Goal: Use online tool/utility: Utilize a website feature to perform a specific function

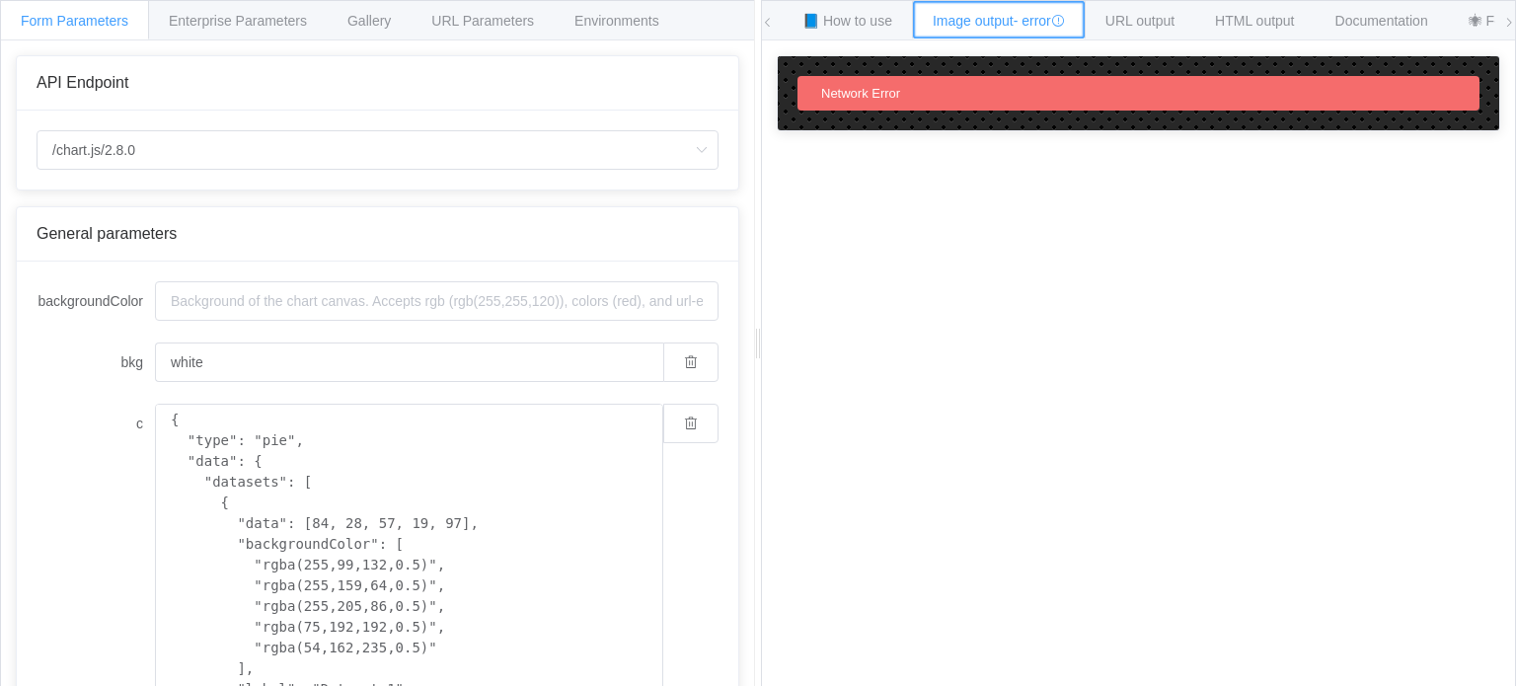
drag, startPoint x: 979, startPoint y: 24, endPoint x: 991, endPoint y: 27, distance: 12.2
click at [991, 27] on span "Image output - error" at bounding box center [999, 21] width 132 height 16
click at [924, 102] on div "Network Error" at bounding box center [1138, 93] width 682 height 35
click at [876, 12] on div "📘 How to use" at bounding box center [847, 19] width 131 height 39
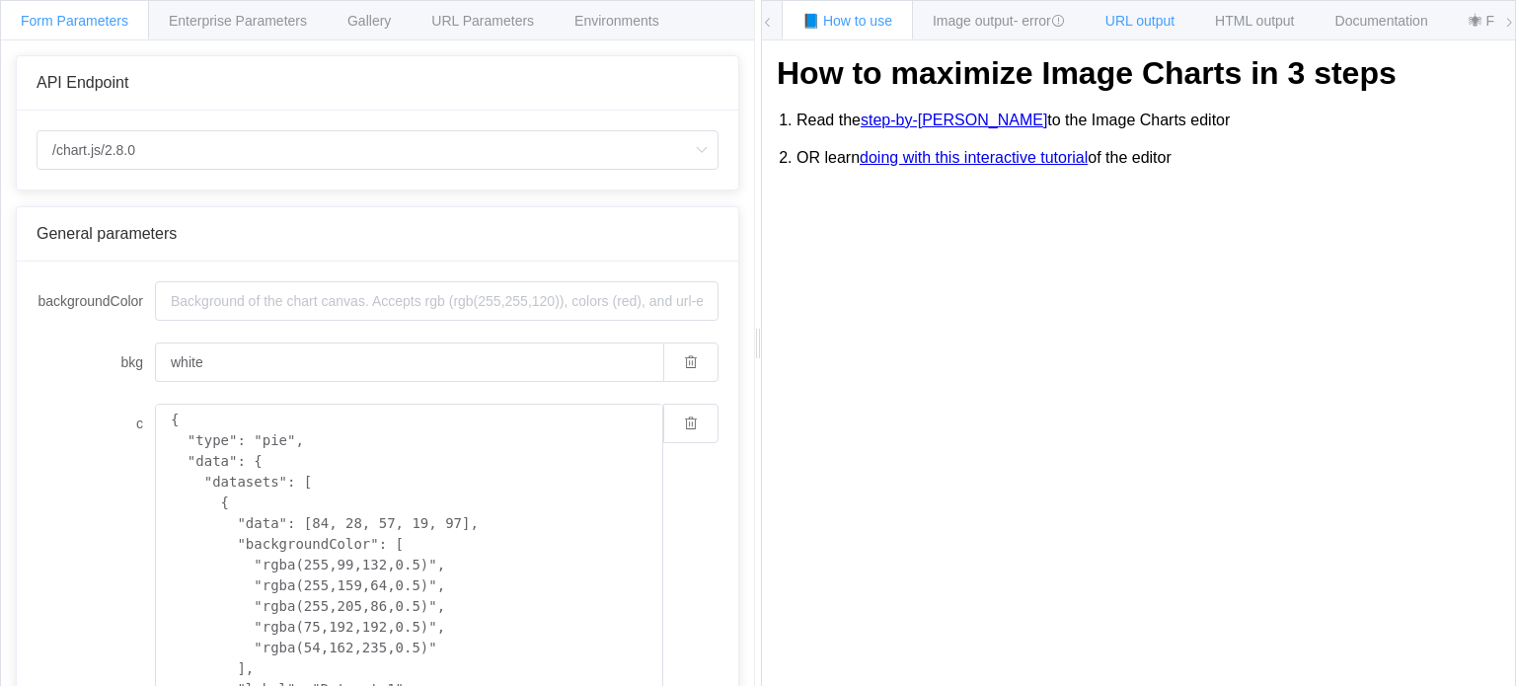
click at [1158, 4] on div "URL output" at bounding box center [1140, 19] width 111 height 39
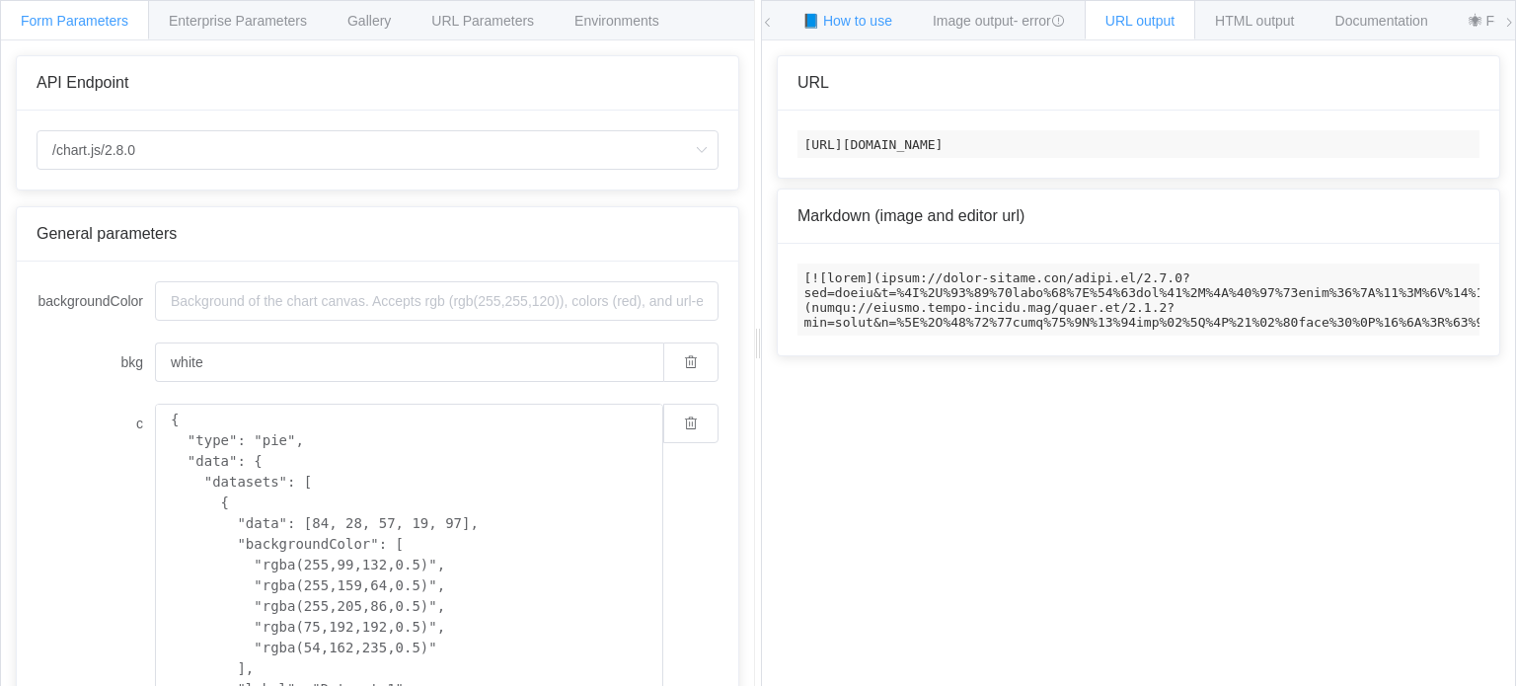
click at [868, 20] on span "📘 How to use" at bounding box center [847, 21] width 90 height 16
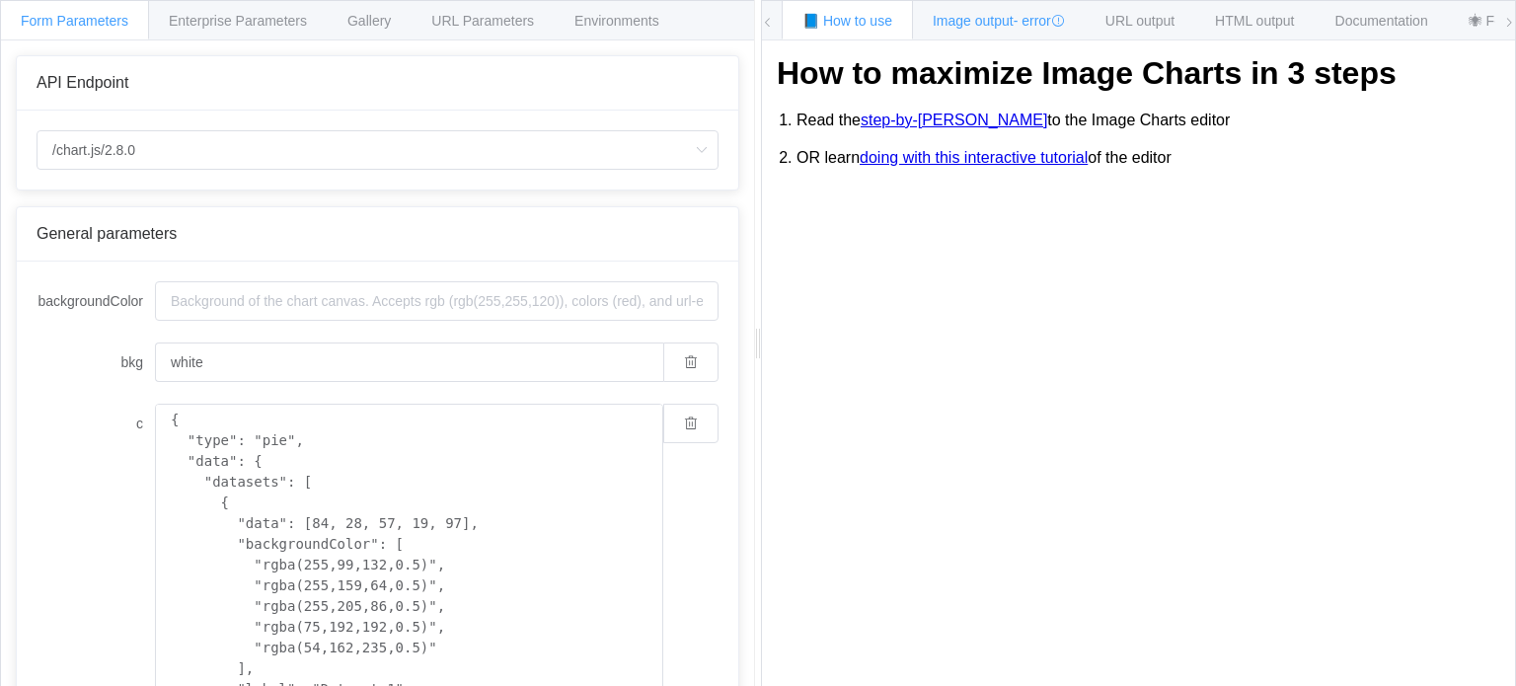
click at [980, 20] on span "Image output - error" at bounding box center [999, 21] width 132 height 16
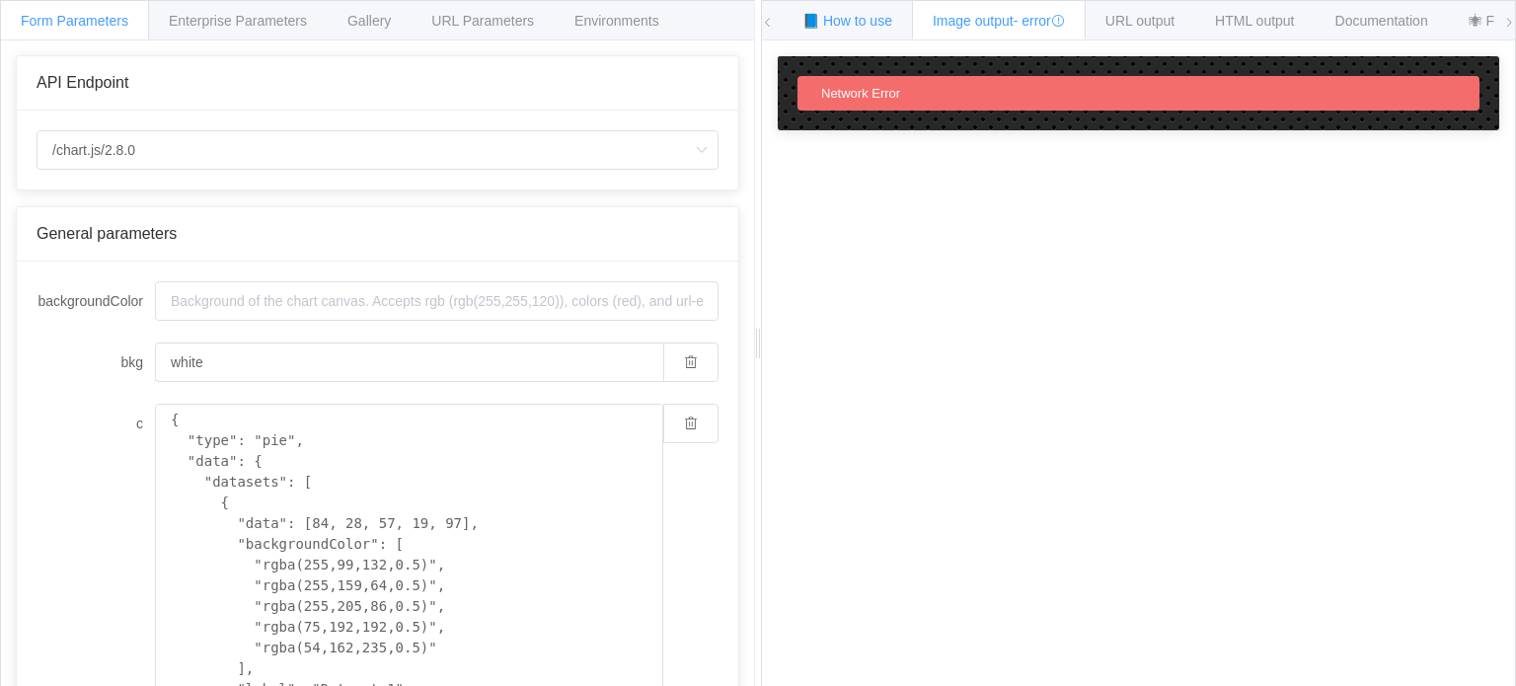
click at [872, 13] on span "📘 How to use" at bounding box center [847, 21] width 90 height 16
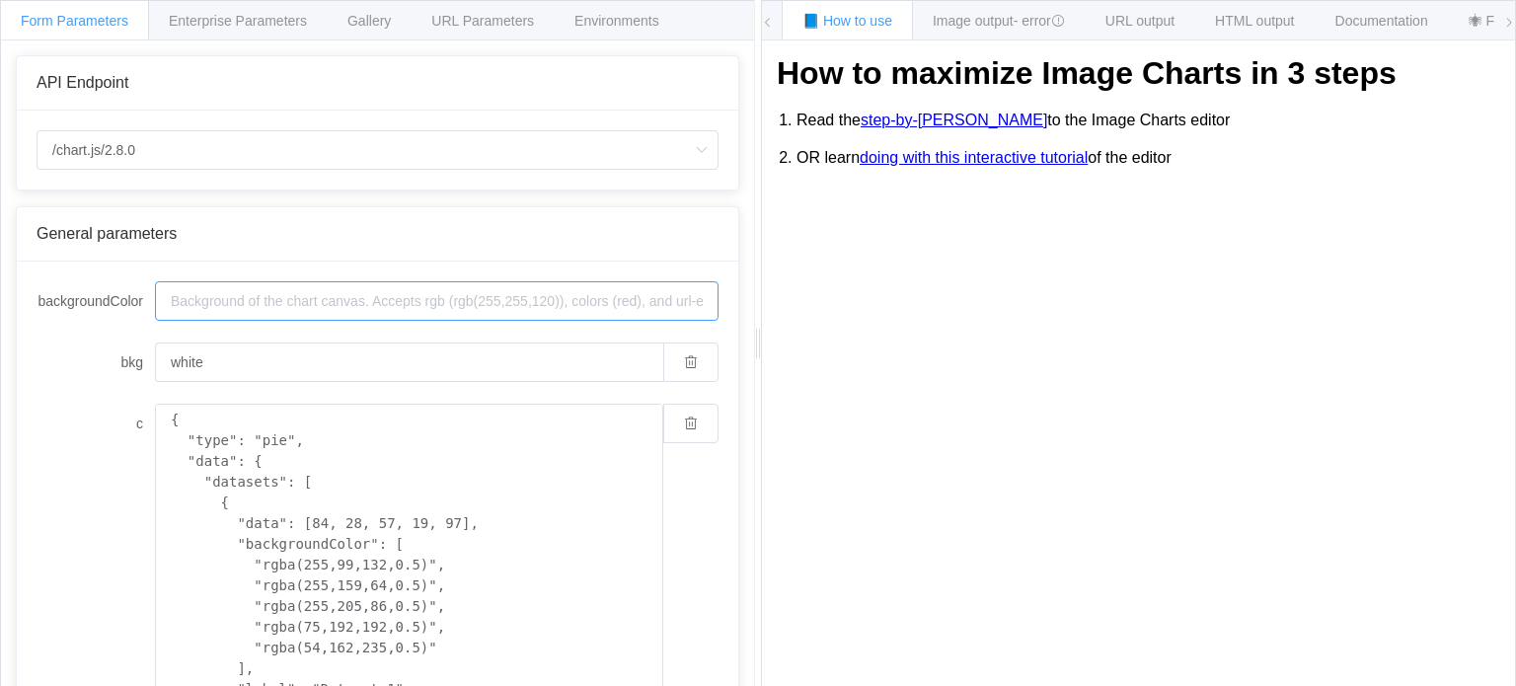
click at [375, 287] on input "backgroundColor" at bounding box center [436, 300] width 563 height 39
click at [350, 299] on input "backgroundColor" at bounding box center [436, 300] width 563 height 39
click at [378, 151] on input "/chart.js/2.8.0" at bounding box center [378, 149] width 682 height 39
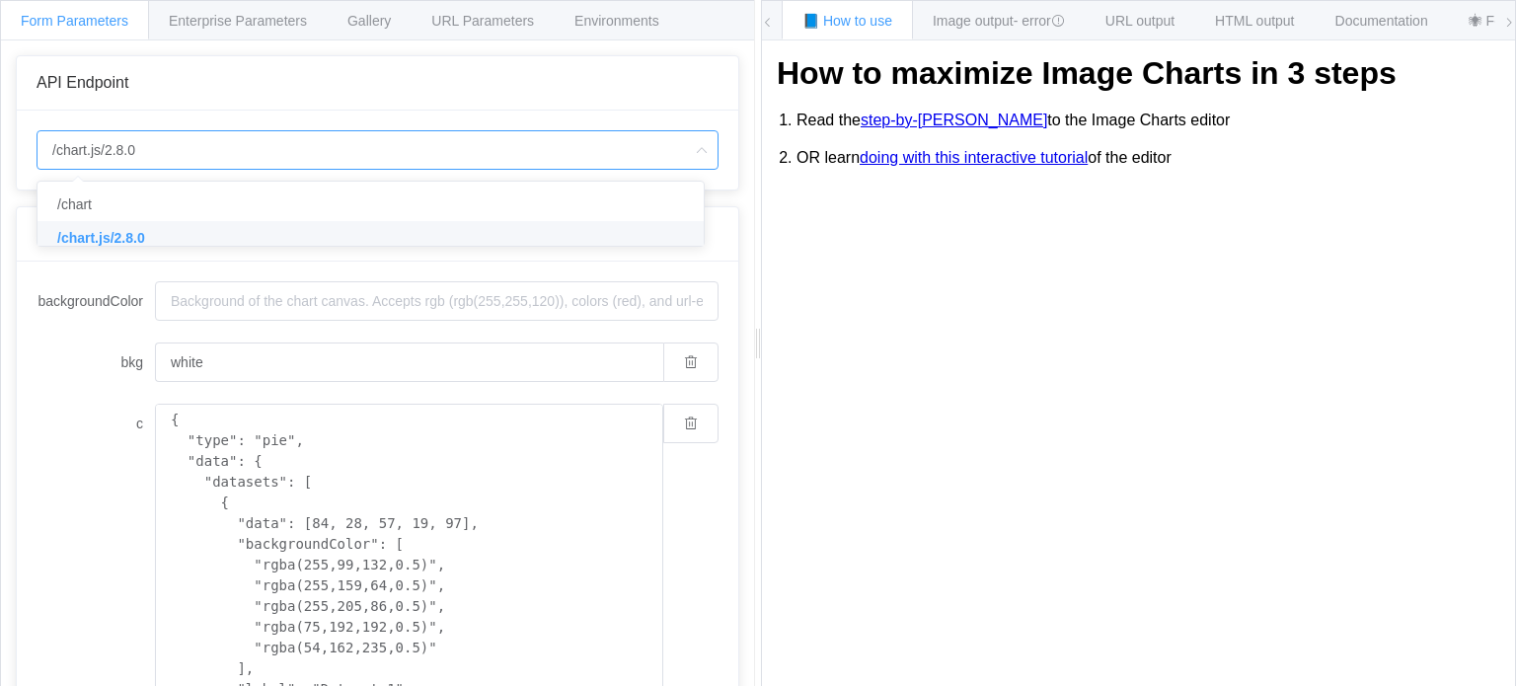
click at [268, 234] on li "/chart.js/2.8.0" at bounding box center [378, 238] width 681 height 34
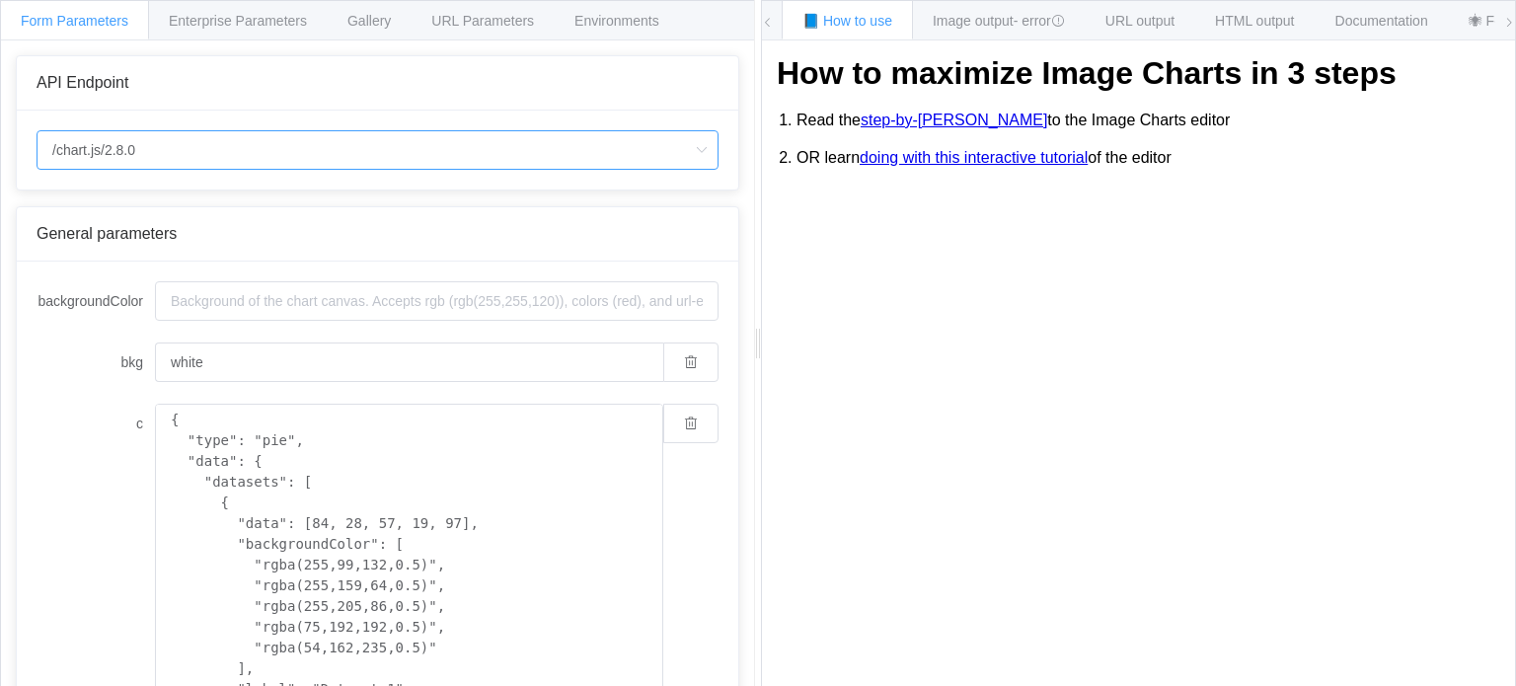
click at [322, 140] on input "/chart.js/2.8.0" at bounding box center [378, 149] width 682 height 39
click at [231, 208] on li "/chart" at bounding box center [378, 205] width 681 height 34
type input "/chart"
type input "20"
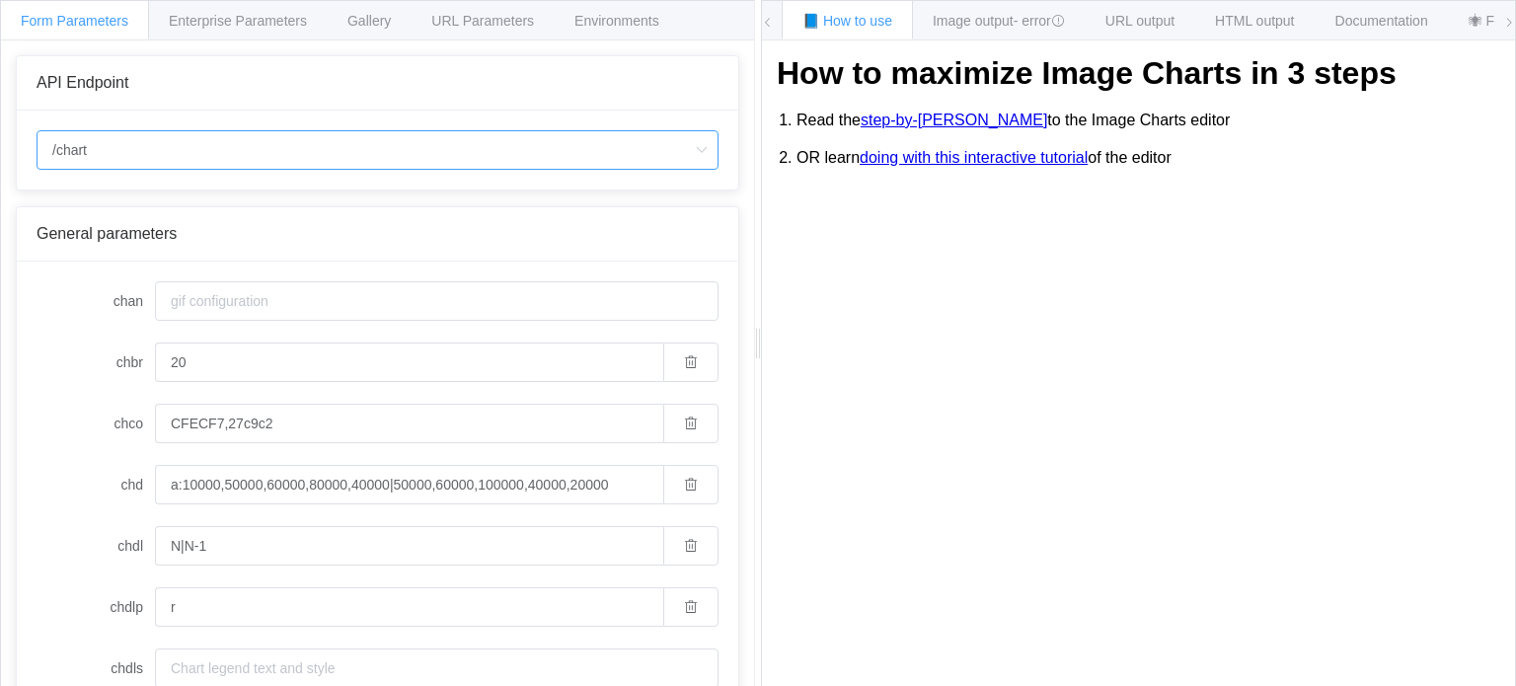
click at [369, 159] on input "/chart" at bounding box center [378, 149] width 682 height 39
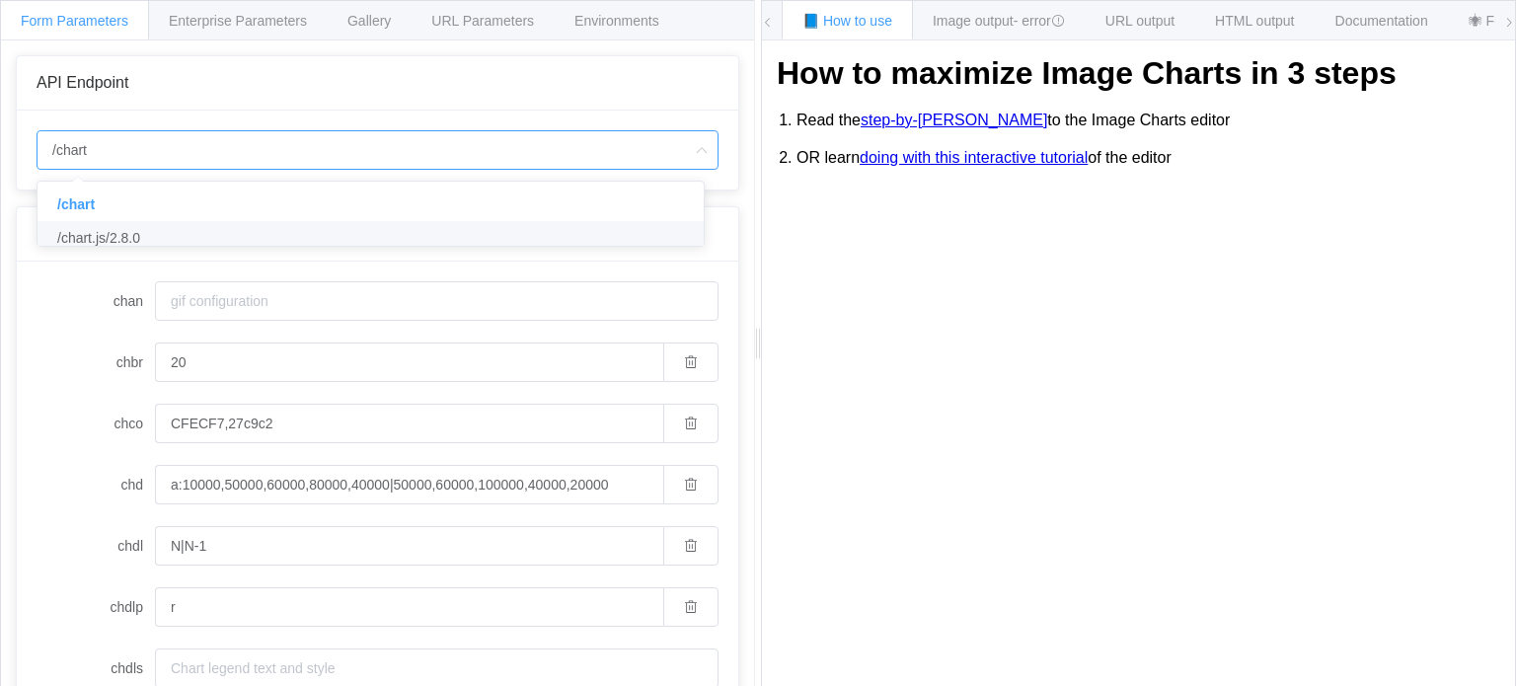
click at [318, 232] on li "/chart.js/2.8.0" at bounding box center [378, 238] width 681 height 34
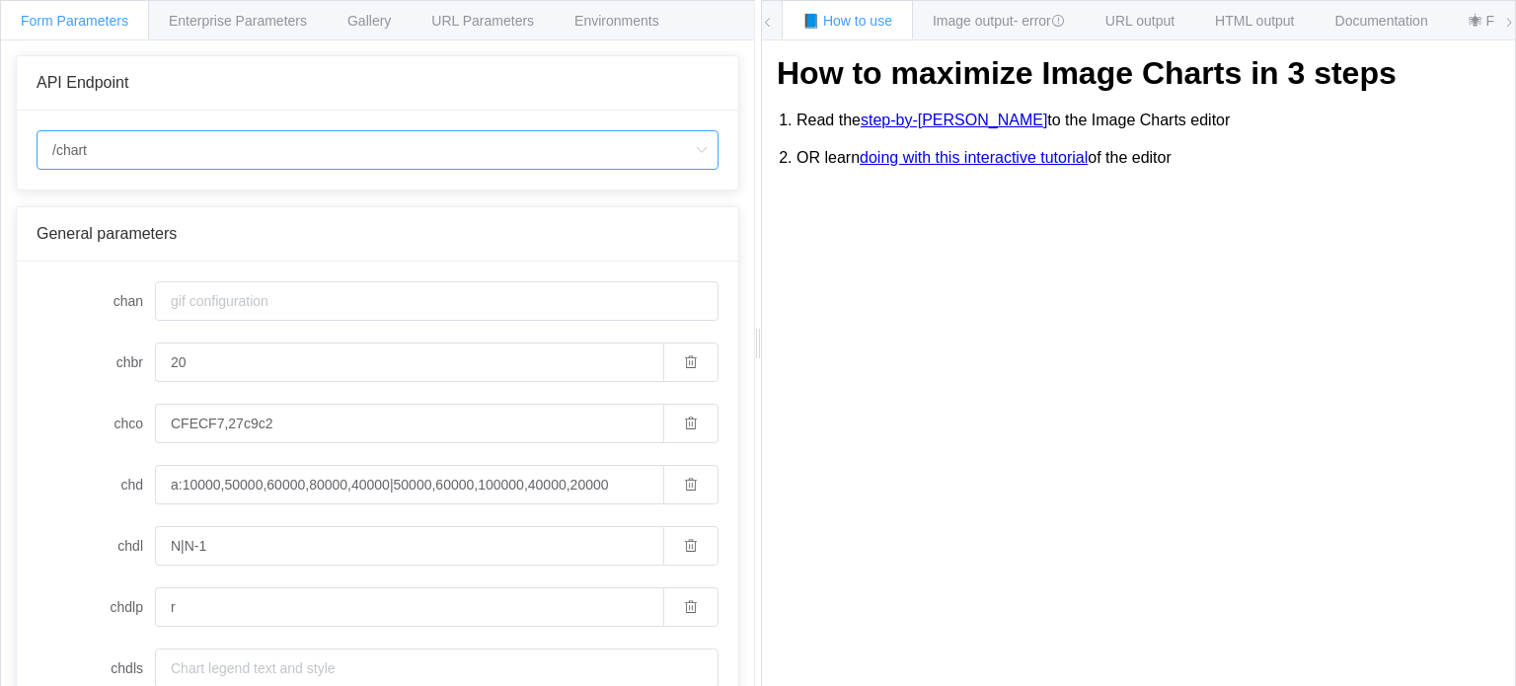
type input "/chart.js/2.8.0"
type input "white"
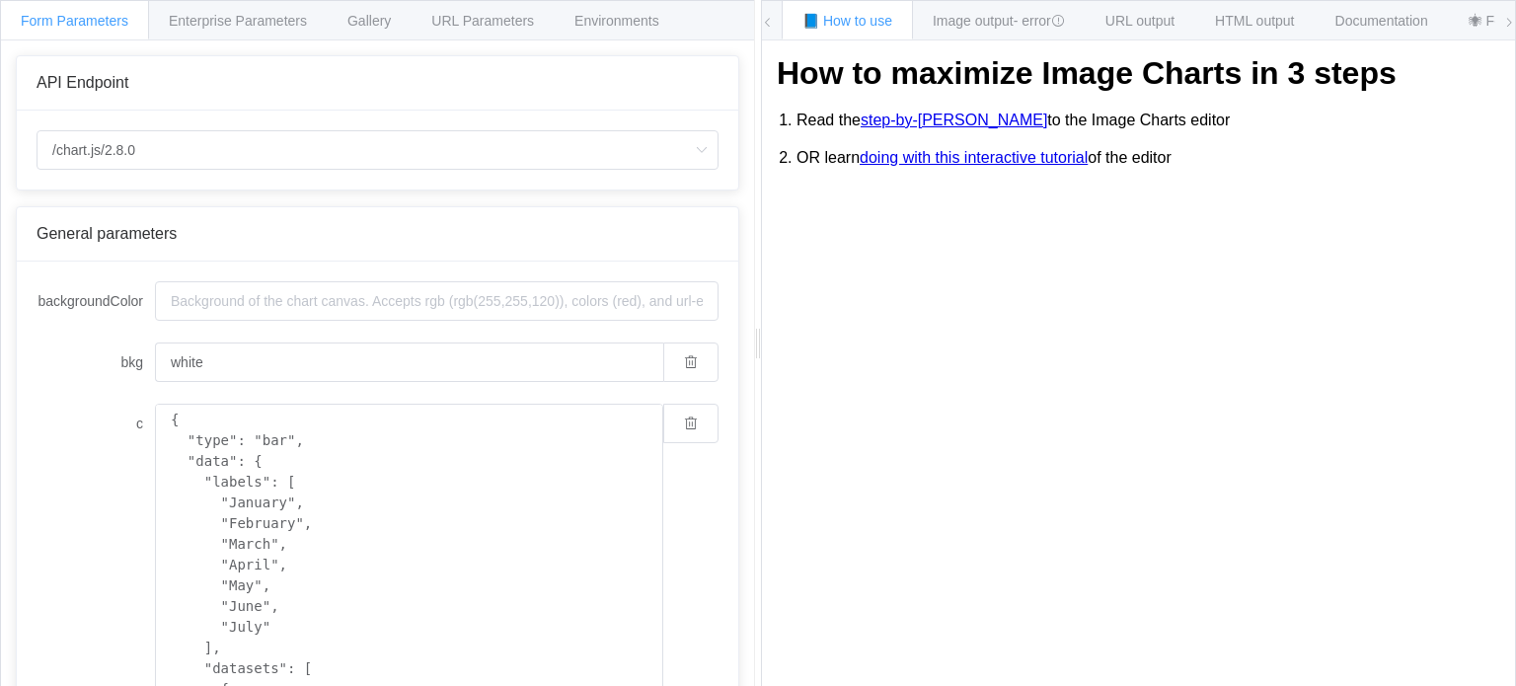
scroll to position [593, 0]
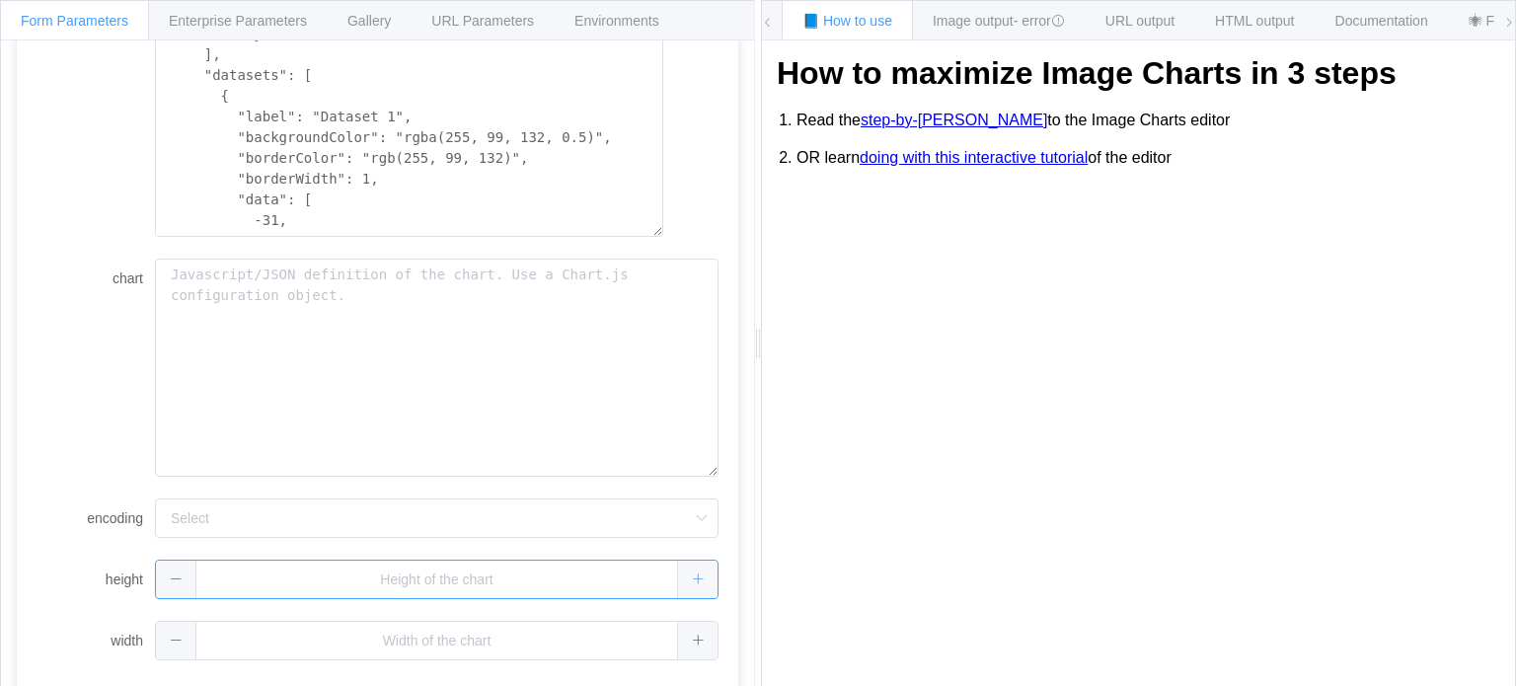
type input "1"
click at [690, 581] on div "1" at bounding box center [436, 579] width 563 height 39
click at [690, 581] on button "button" at bounding box center [690, 579] width 55 height 39
click at [662, 581] on span at bounding box center [642, 580] width 40 height 38
type input "1"
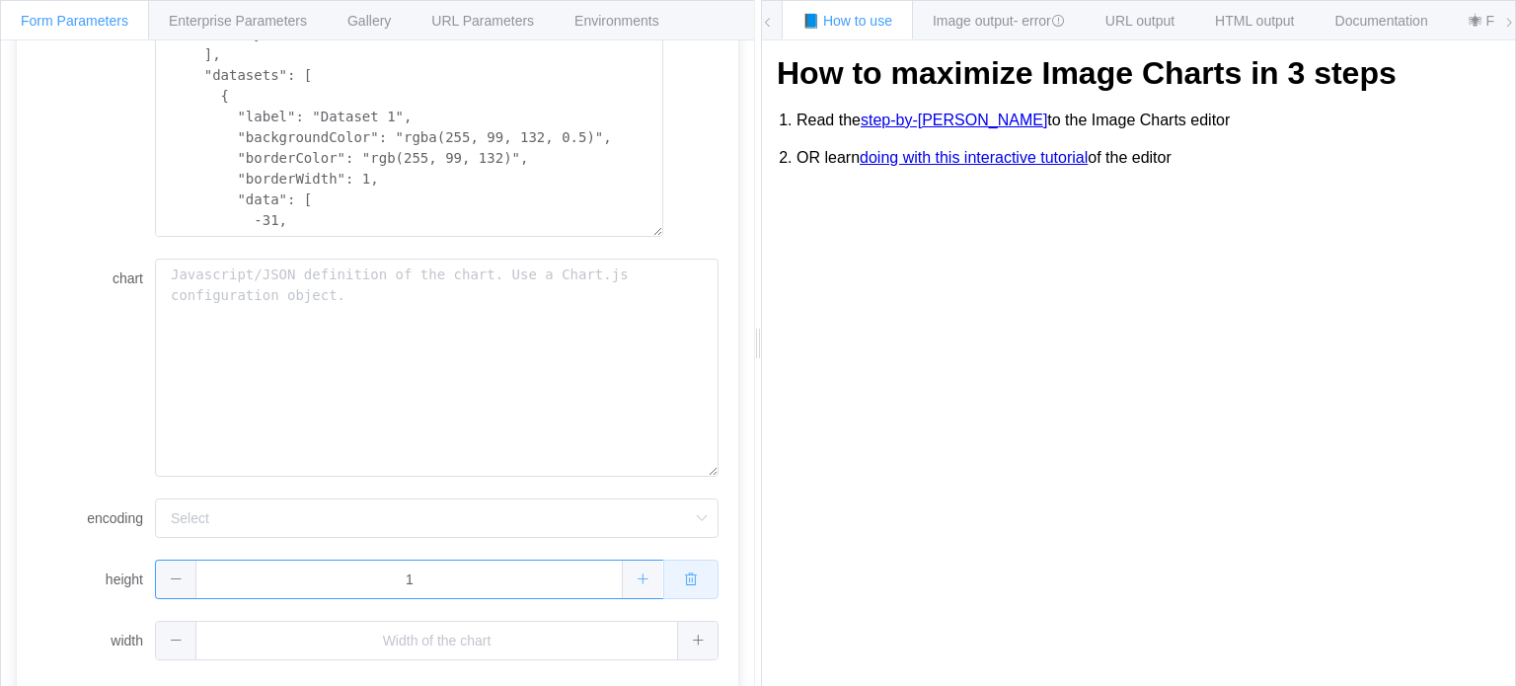
click at [690, 581] on button "button" at bounding box center [690, 579] width 55 height 39
click at [690, 581] on span at bounding box center [697, 580] width 40 height 38
type input "1"
click at [690, 581] on button "button" at bounding box center [690, 579] width 55 height 39
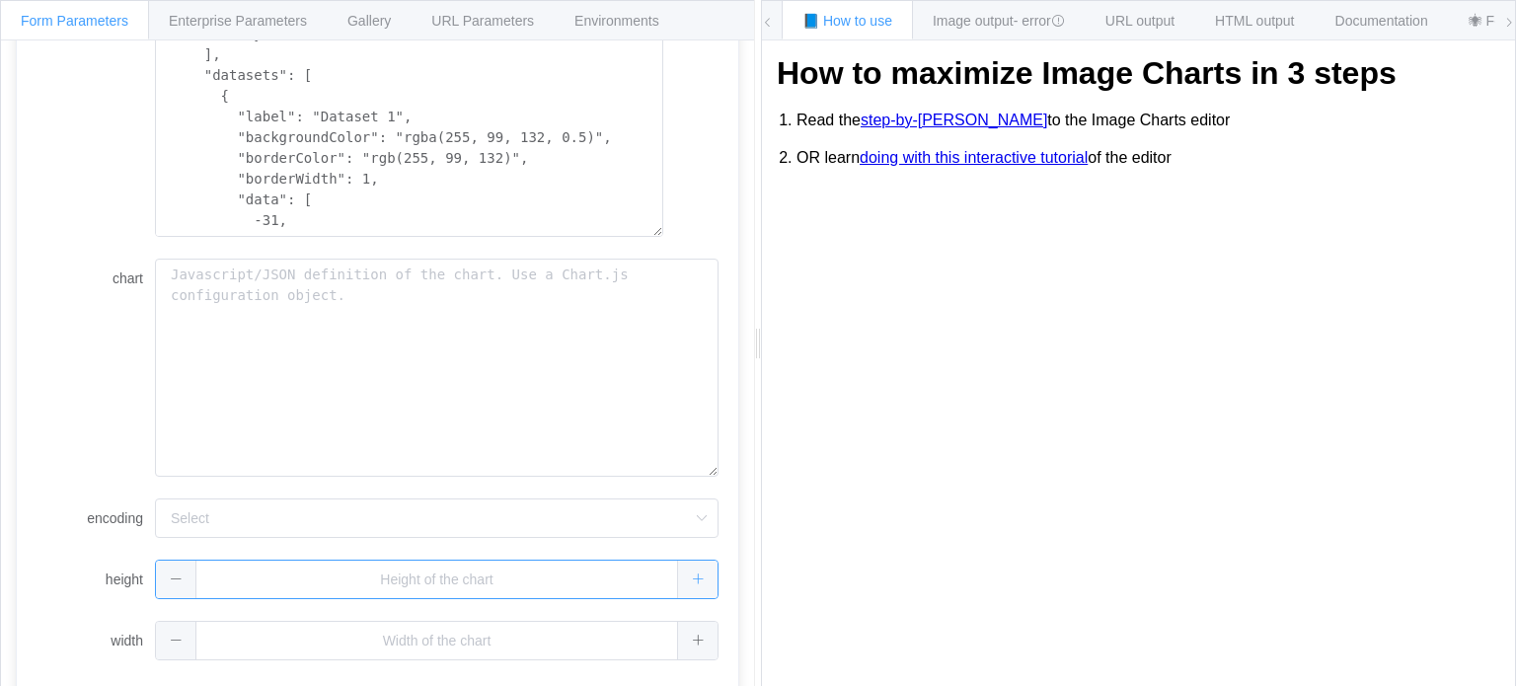
click at [692, 583] on icon at bounding box center [698, 578] width 13 height 13
click at [637, 583] on icon at bounding box center [643, 578] width 13 height 13
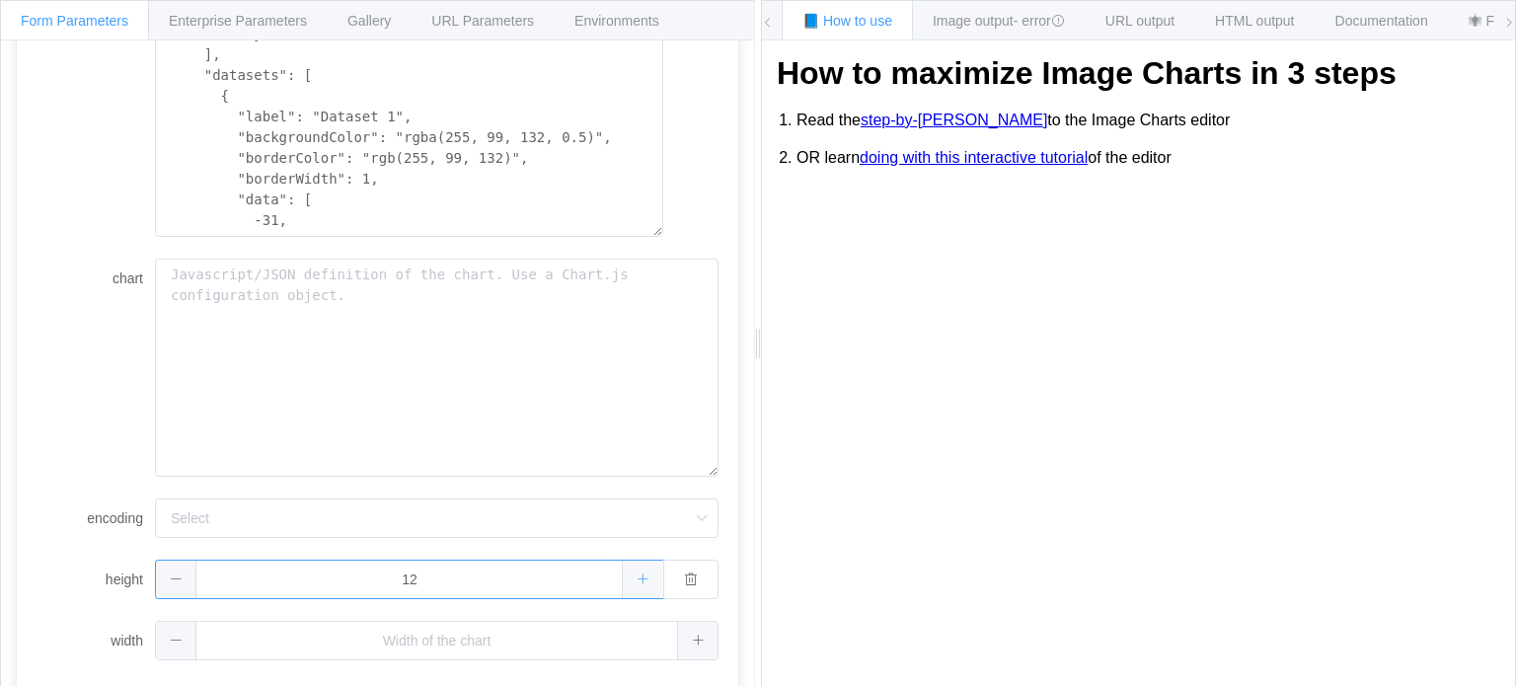
click at [637, 583] on icon at bounding box center [643, 578] width 13 height 13
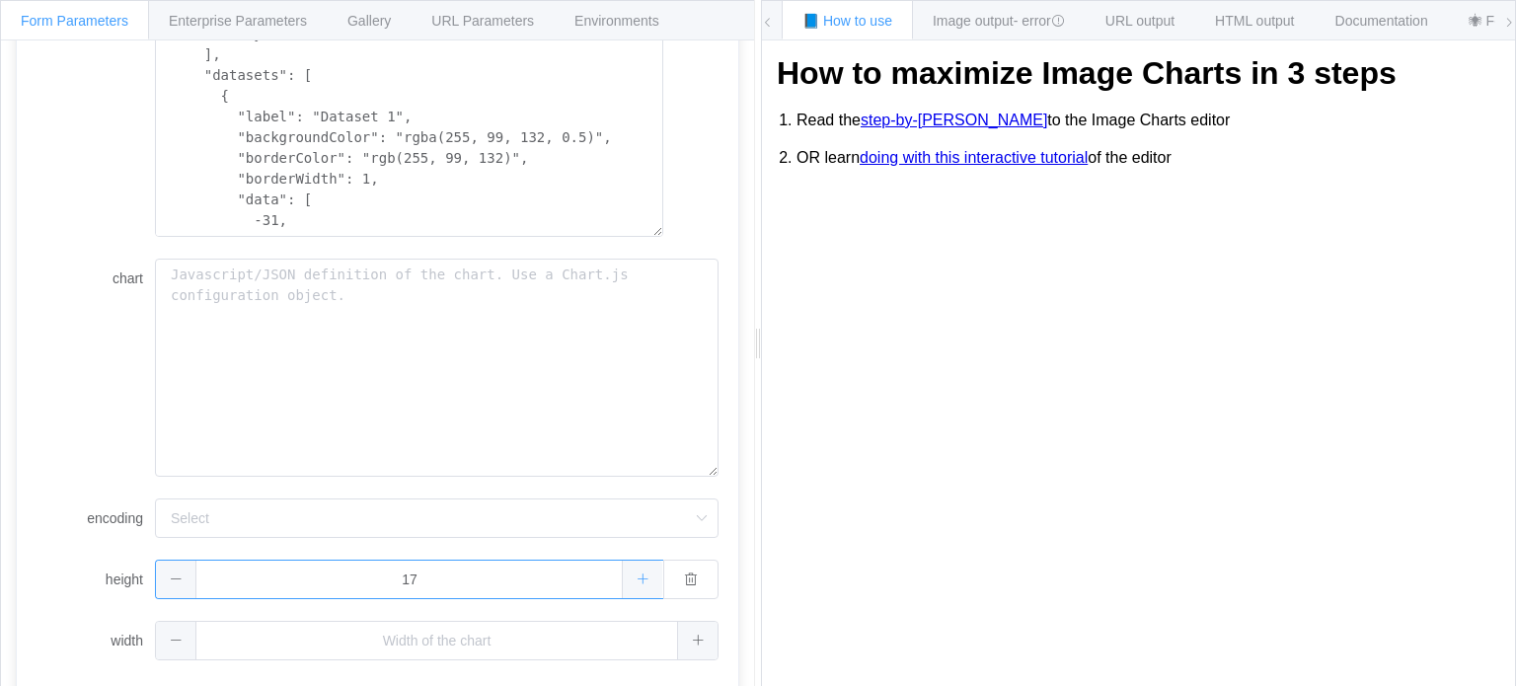
click at [637, 583] on icon at bounding box center [643, 578] width 13 height 13
type input "20"
click at [541, 635] on input "text" at bounding box center [436, 640] width 563 height 39
type input "100"
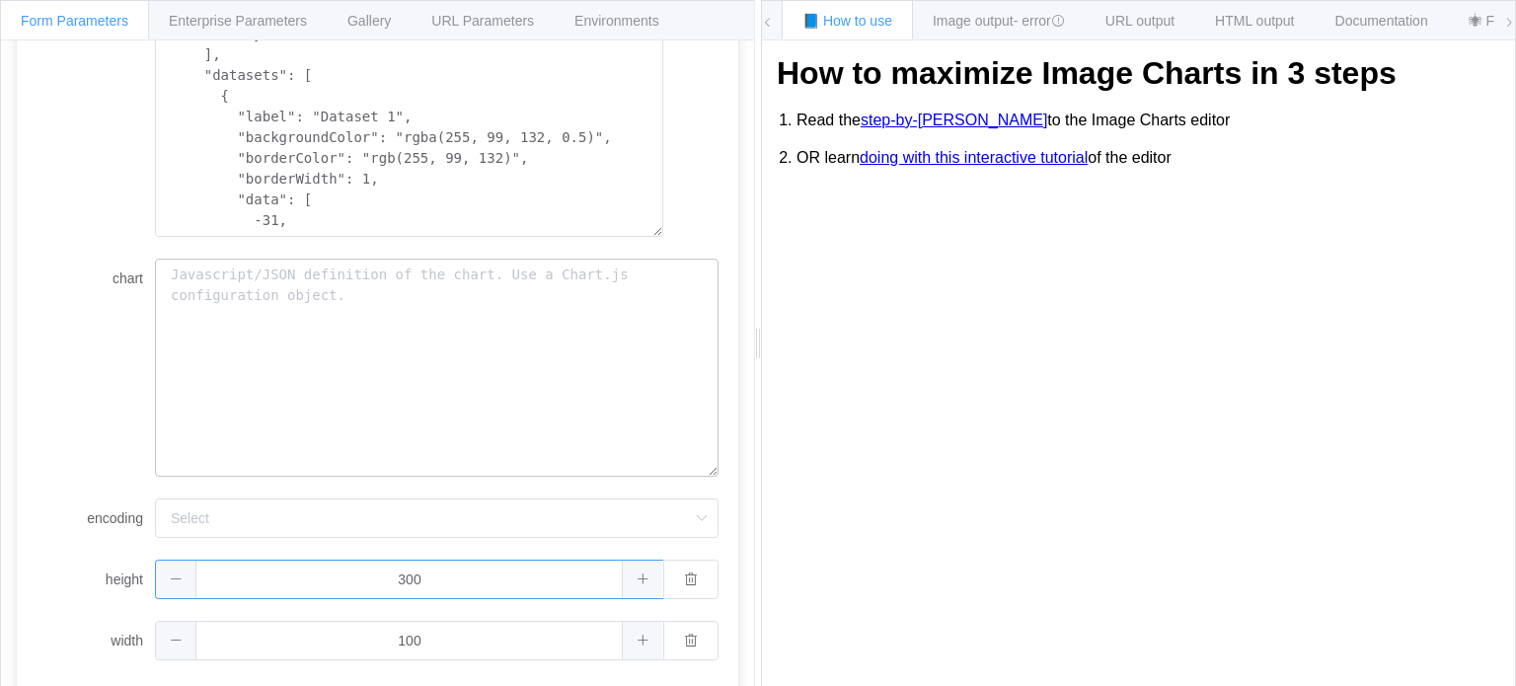
type input "300"
click at [473, 389] on textarea "chart" at bounding box center [436, 368] width 563 height 219
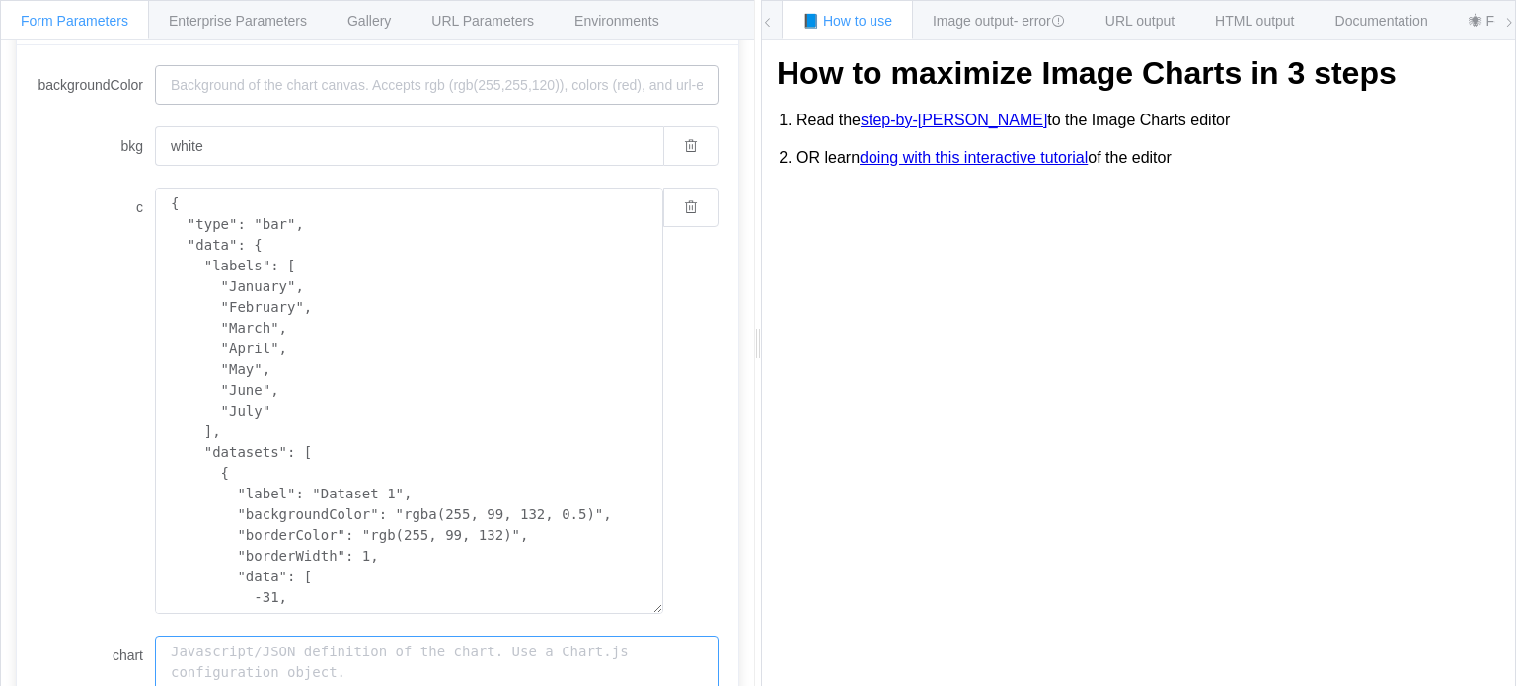
scroll to position [100, 0]
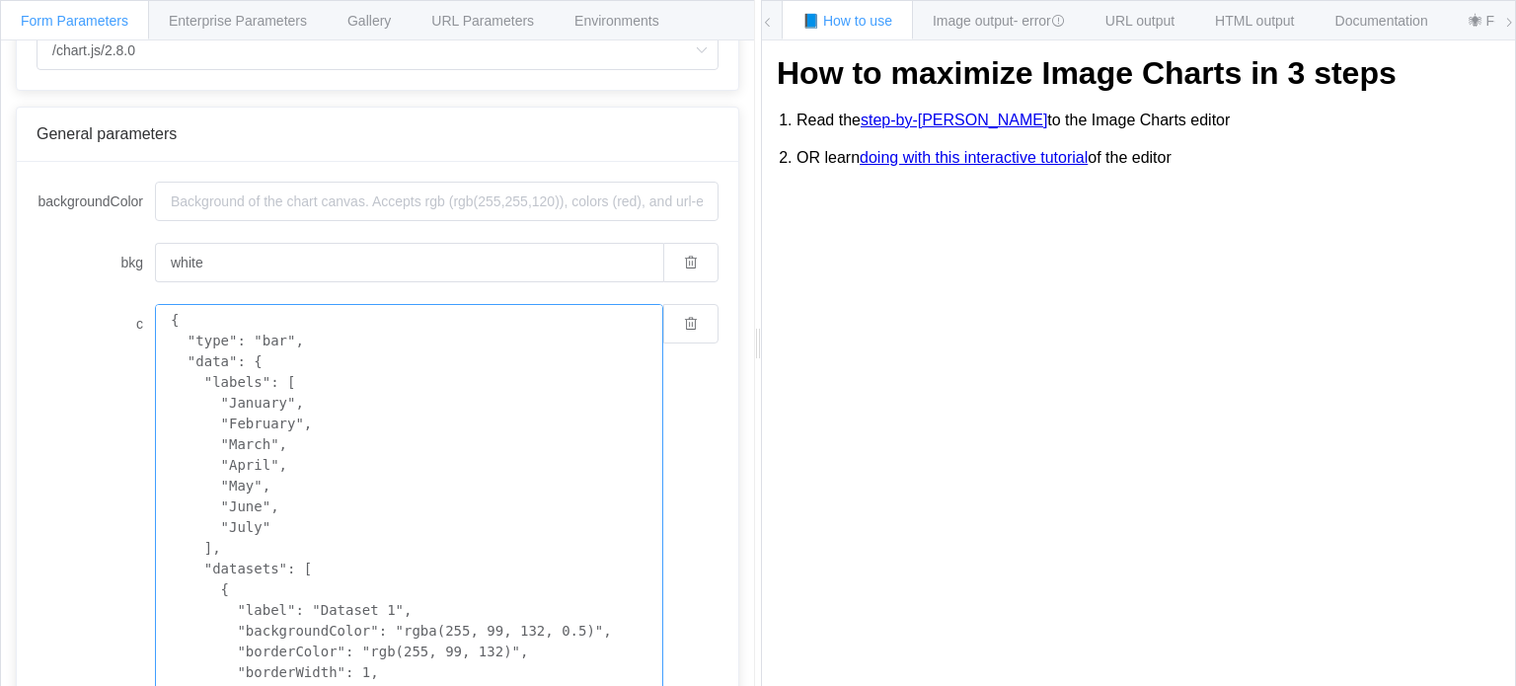
click at [518, 364] on textarea "{ "type": "bar", "data": { "labels": [ "January", "February", "March", "April",…" at bounding box center [409, 517] width 508 height 426
click at [970, 14] on span "Image output - error" at bounding box center [999, 21] width 132 height 16
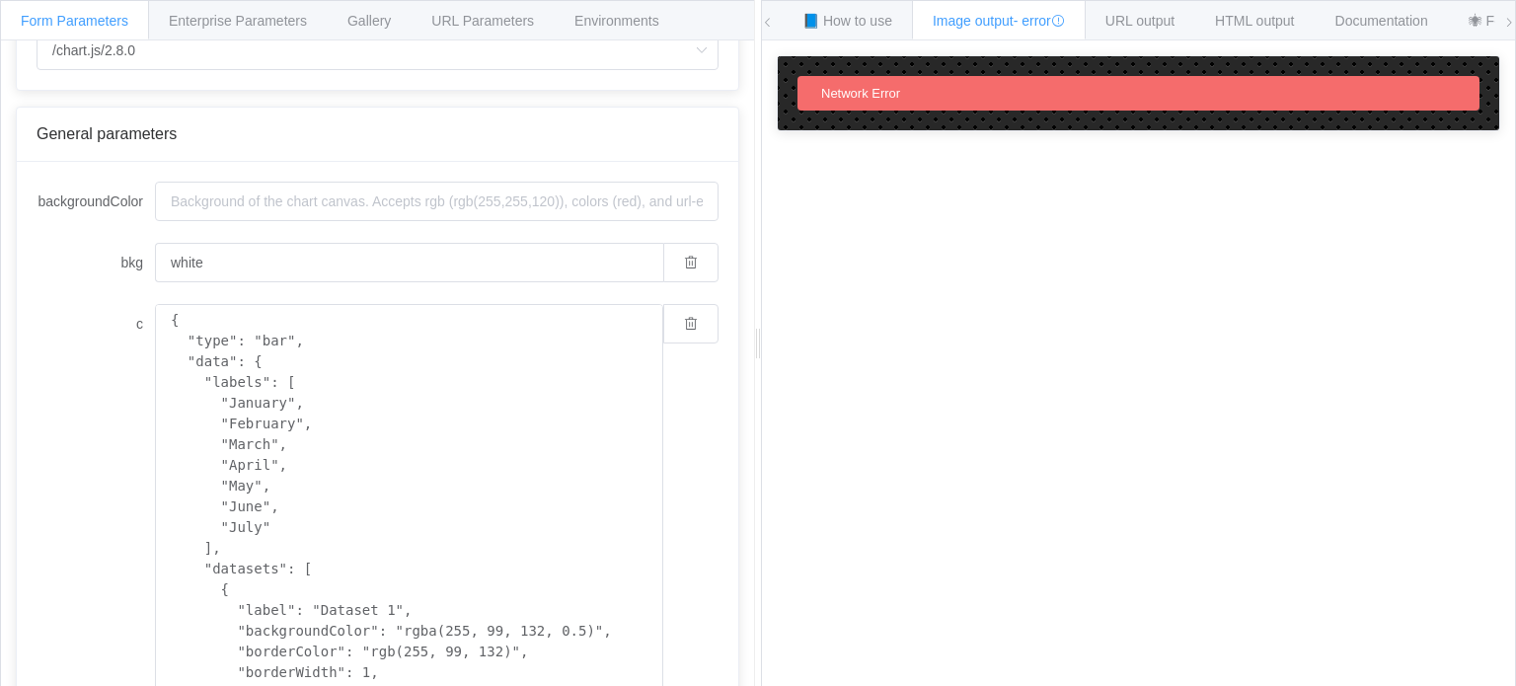
drag, startPoint x: 1066, startPoint y: 23, endPoint x: 1088, endPoint y: 11, distance: 25.6
click at [1065, 22] on icon at bounding box center [1058, 21] width 14 height 14
click at [458, 287] on form "backgroundColor bkg white c { "type": "bar", "data": { "labels": [ "January", "…" at bounding box center [378, 668] width 682 height 972
click at [434, 379] on textarea "{ "type": "bar", "data": { "labels": [ "January", "February", "March", "April",…" at bounding box center [409, 517] width 508 height 426
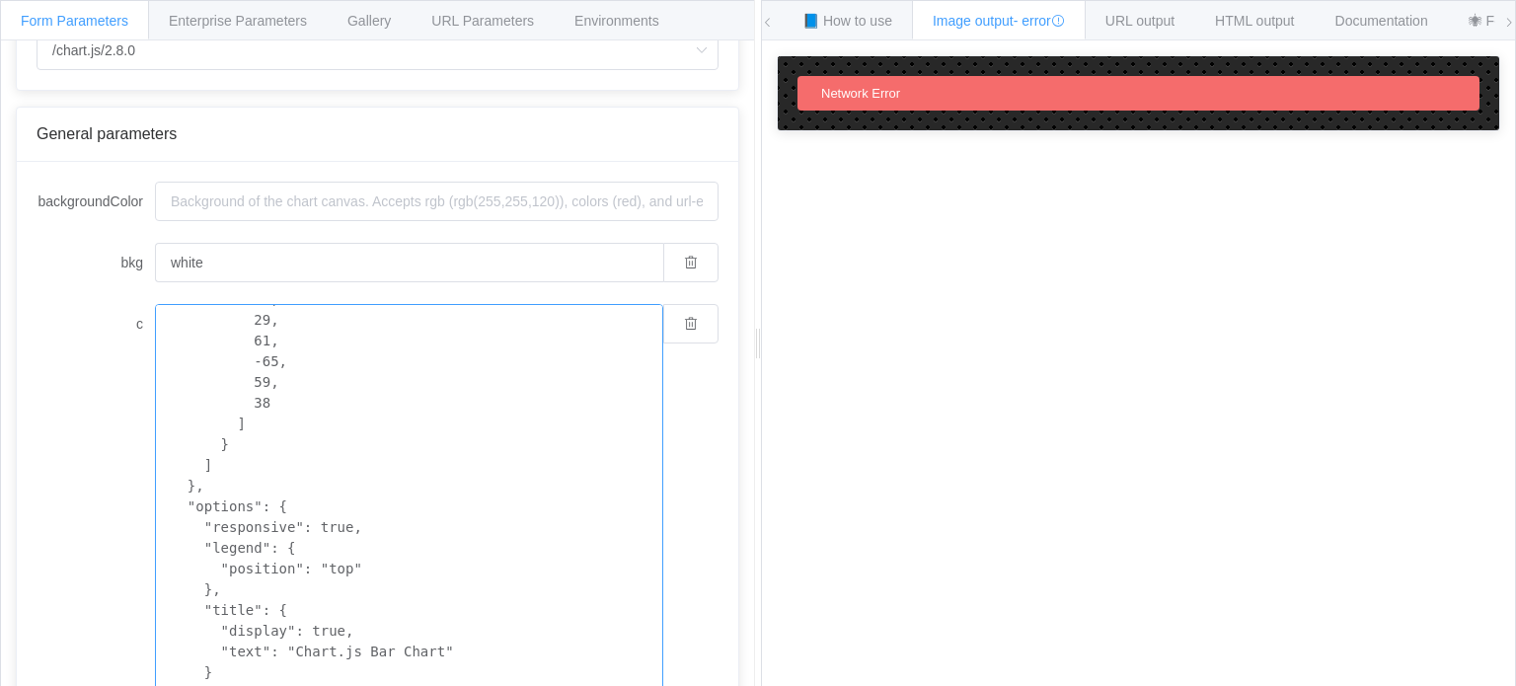
scroll to position [396, 0]
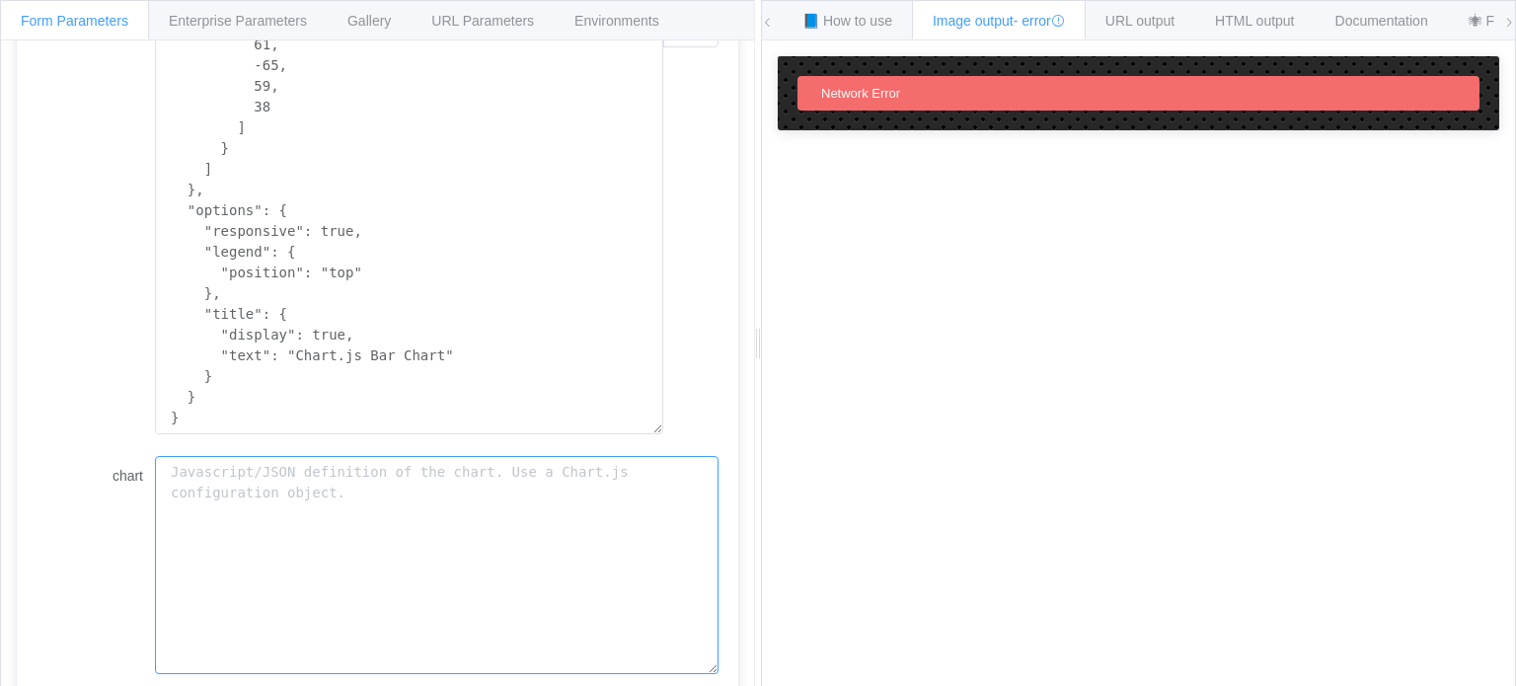
click at [462, 567] on textarea "chart" at bounding box center [436, 565] width 563 height 219
paste textarea "{ "type": "bar", "data": { "labels": [ "January", "February", "March", "April",…"
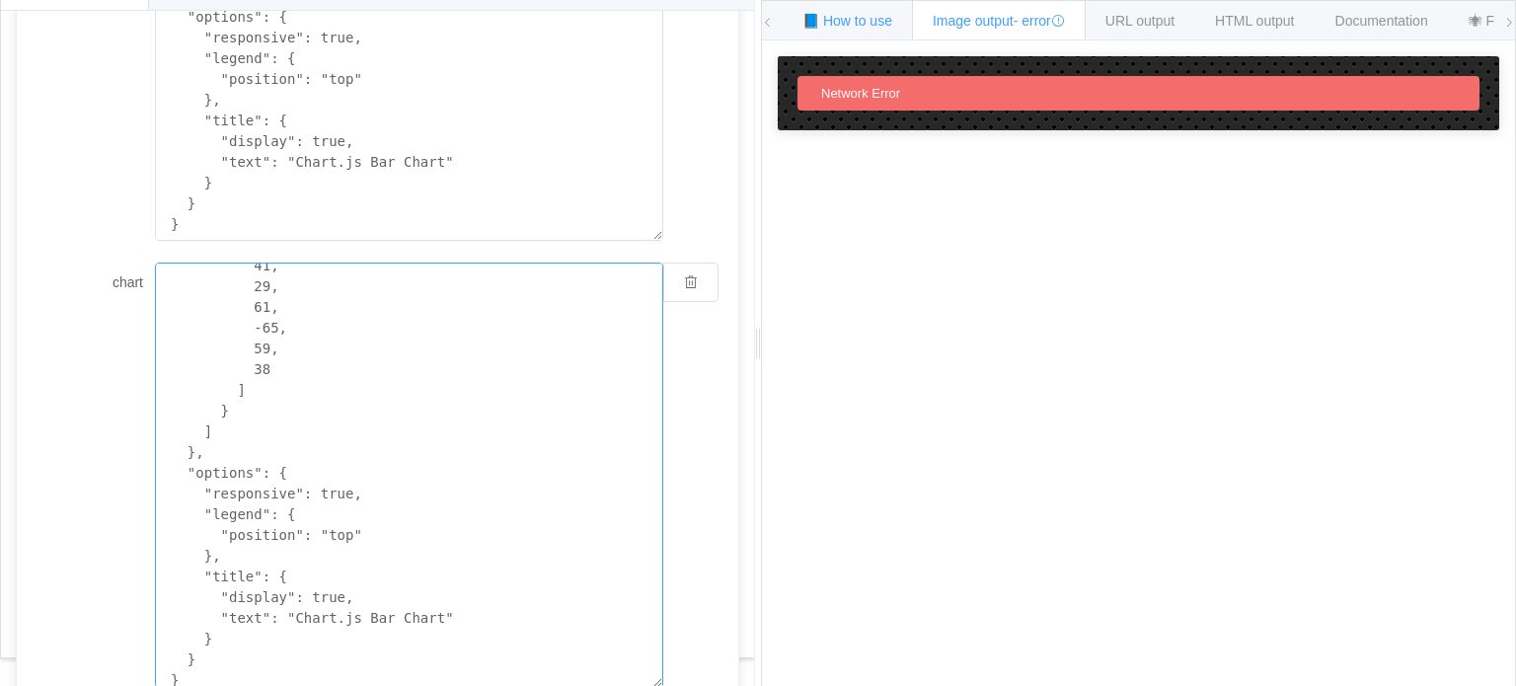
type textarea "{ "type": "bar", "data": { "labels": [ "January", "February", "March", "April",…"
click at [884, 11] on div "📘 How to use" at bounding box center [847, 19] width 131 height 39
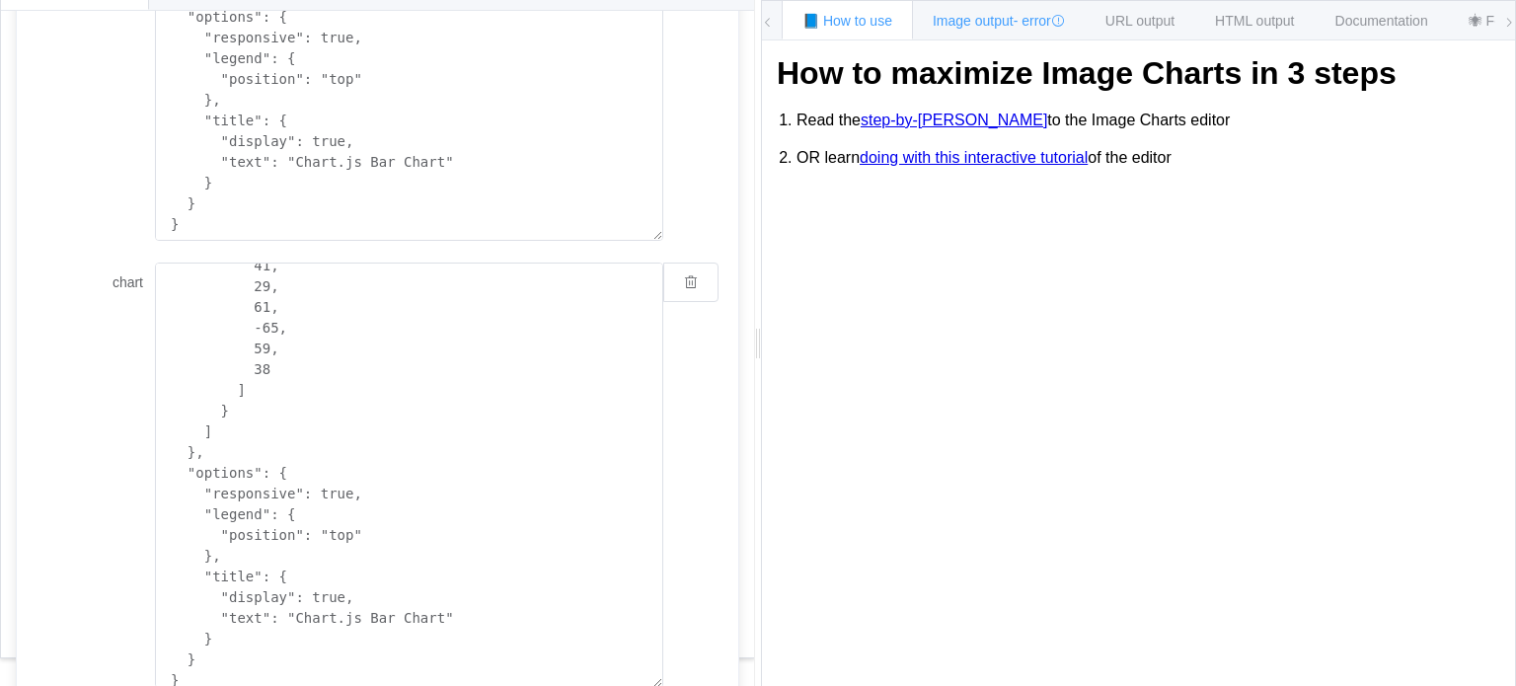
click at [973, 35] on div "Image output - error" at bounding box center [999, 19] width 174 height 39
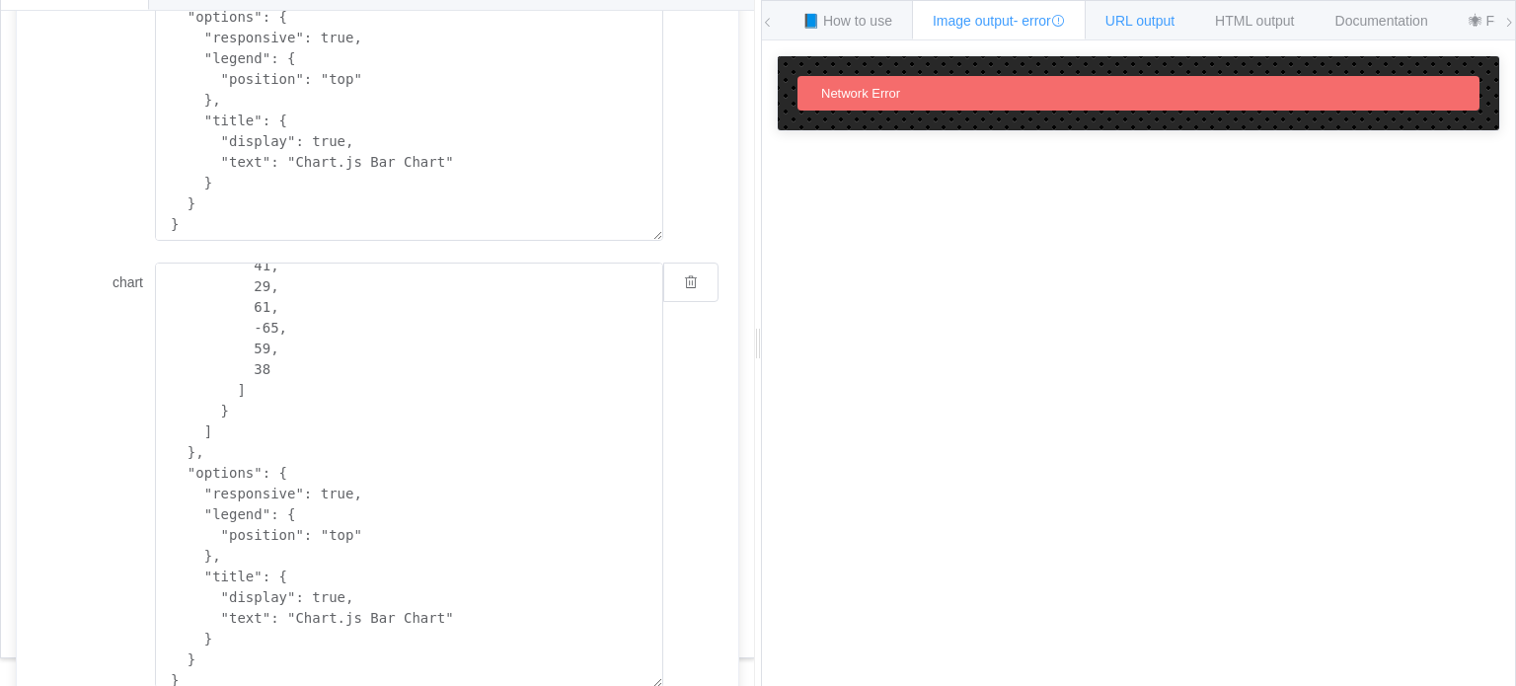
click at [1109, 19] on div "URL output" at bounding box center [1140, 19] width 111 height 39
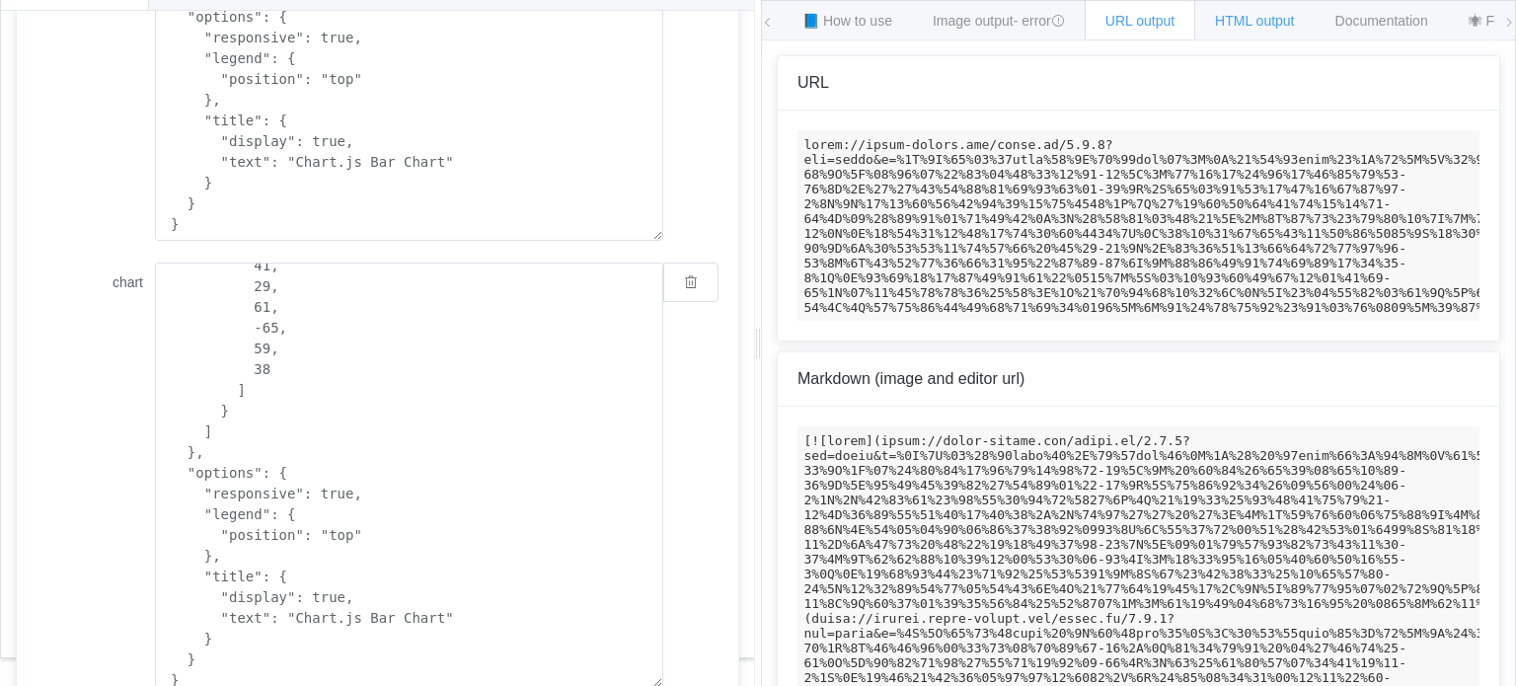
click at [1262, 21] on span "HTML output" at bounding box center [1254, 21] width 79 height 16
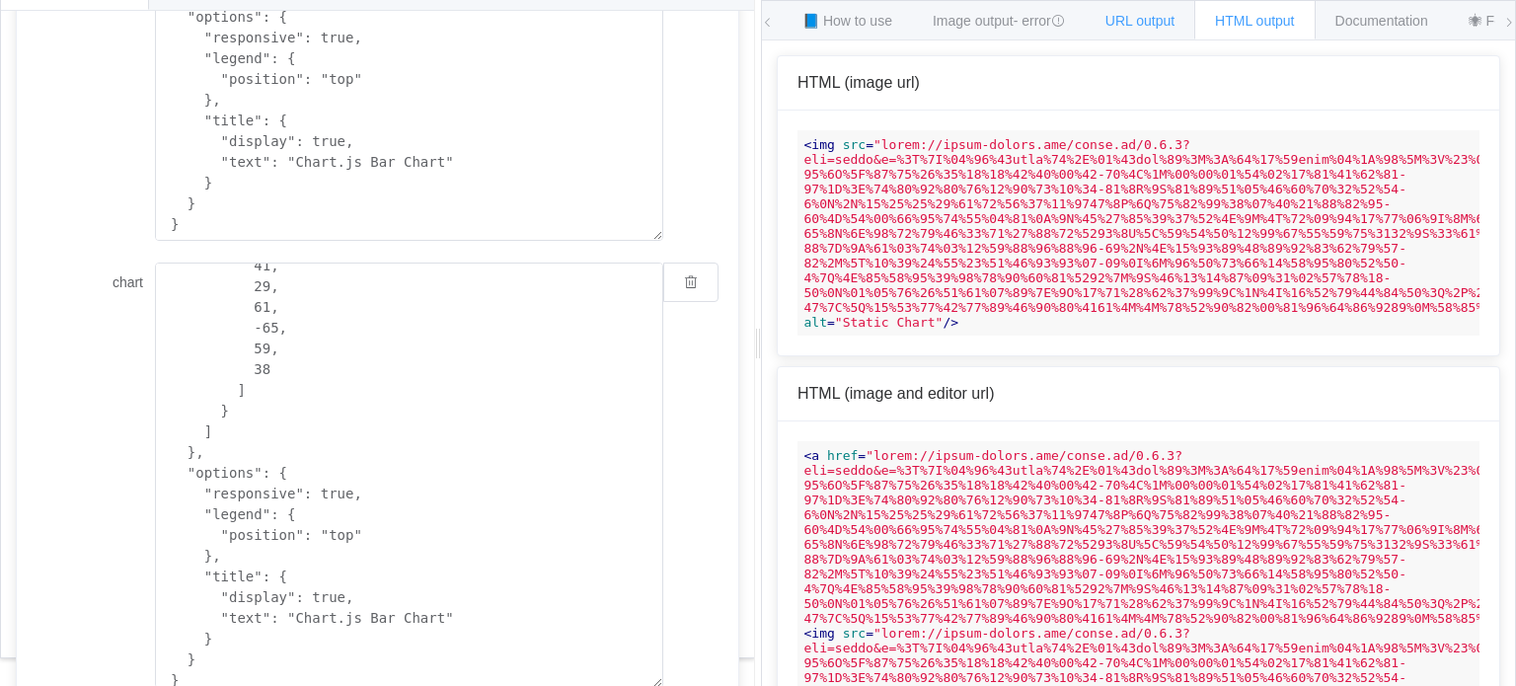
click at [1167, 19] on span "URL output" at bounding box center [1139, 21] width 69 height 16
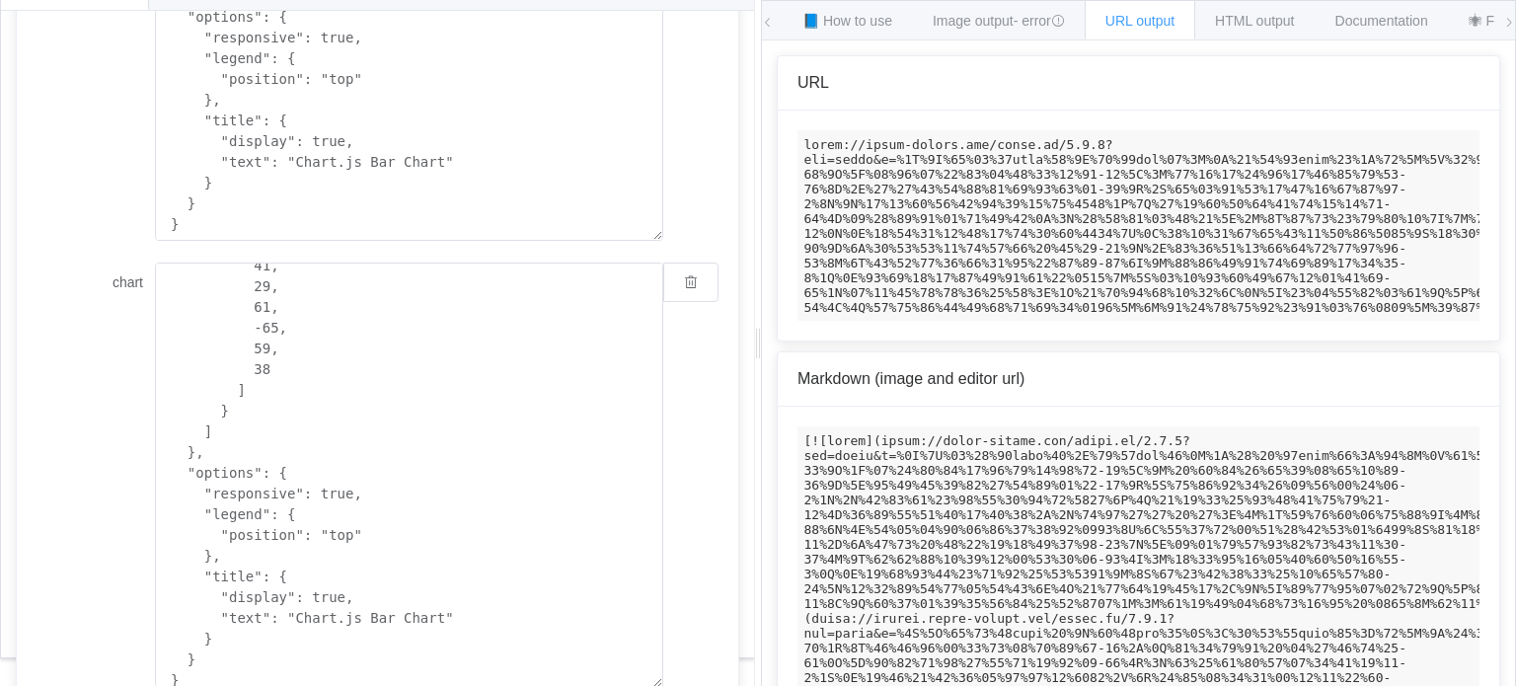
click at [1060, 229] on code at bounding box center [1138, 225] width 682 height 190
click at [1242, 14] on span "HTML output" at bounding box center [1254, 21] width 79 height 16
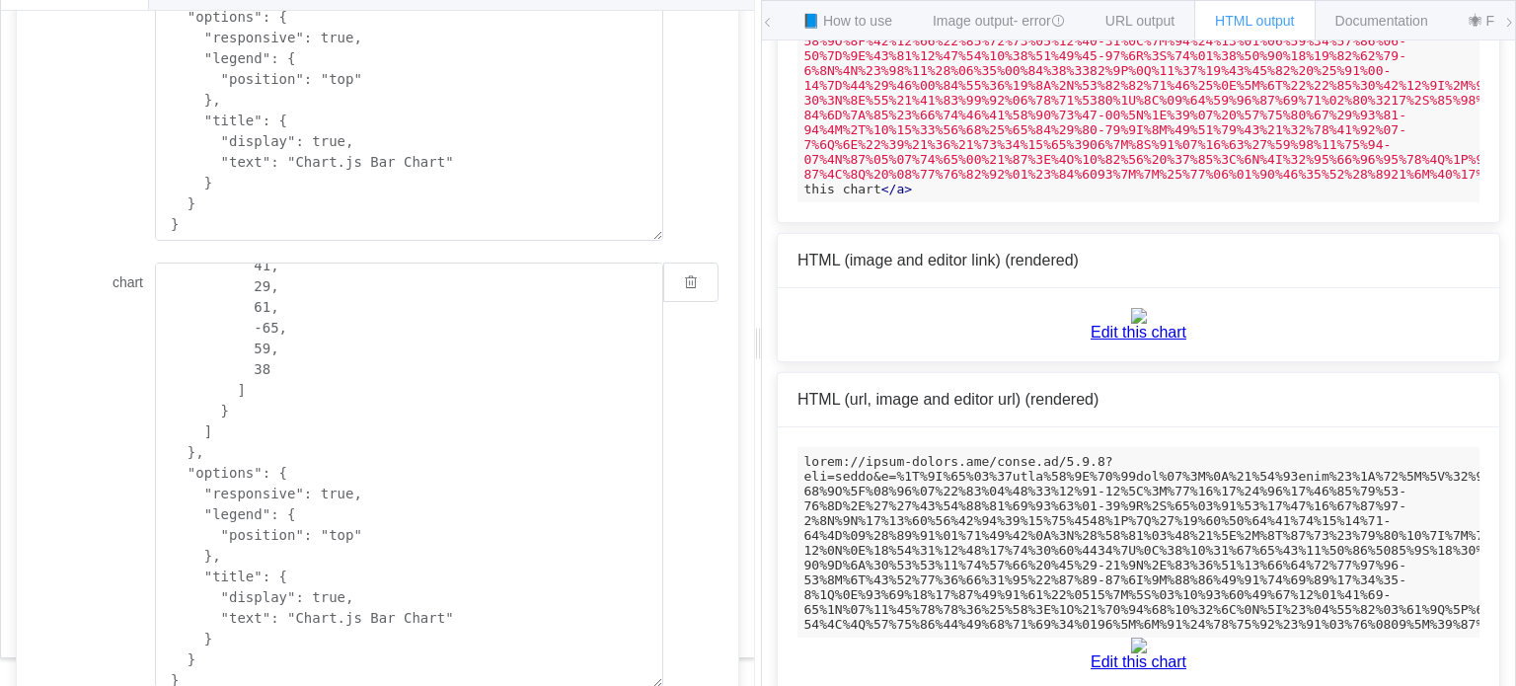
scroll to position [856, 0]
